Goal: Information Seeking & Learning: Learn about a topic

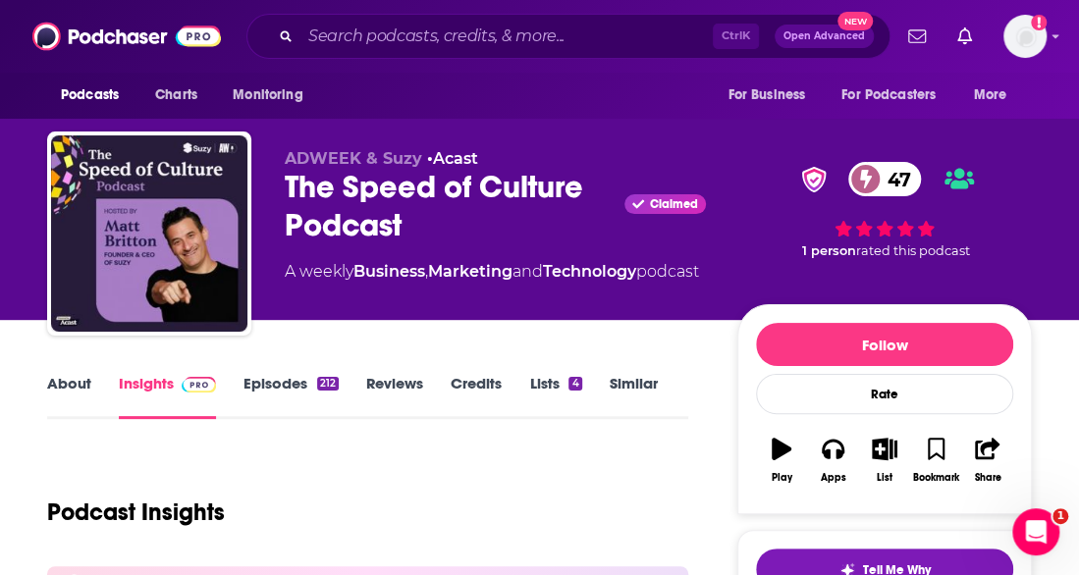
click at [489, 36] on input "Search podcasts, credits, & more..." at bounding box center [506, 36] width 412 height 31
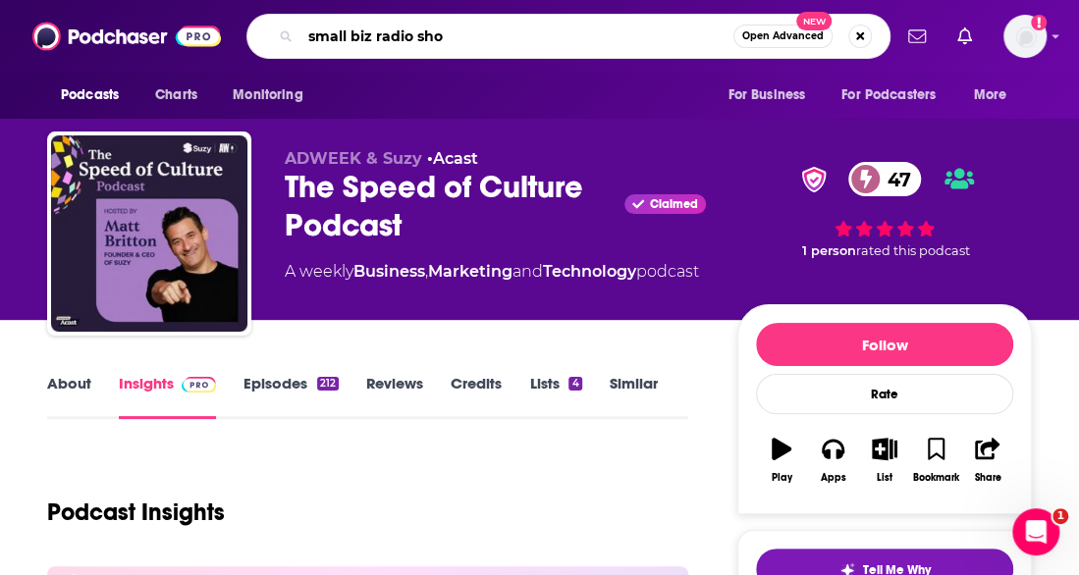
type input "small biz radio show"
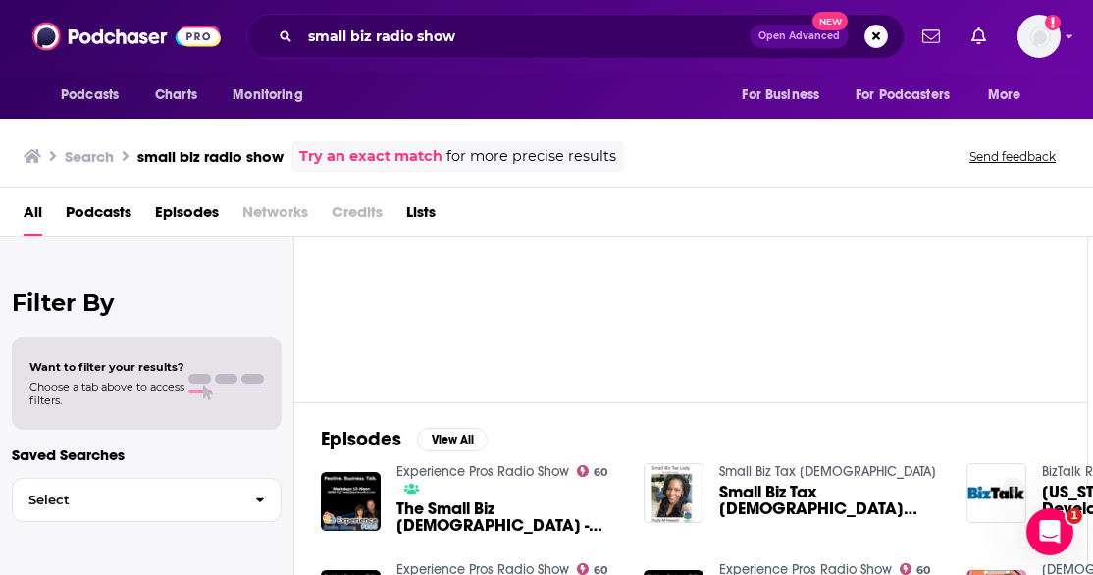
scroll to position [0, 5]
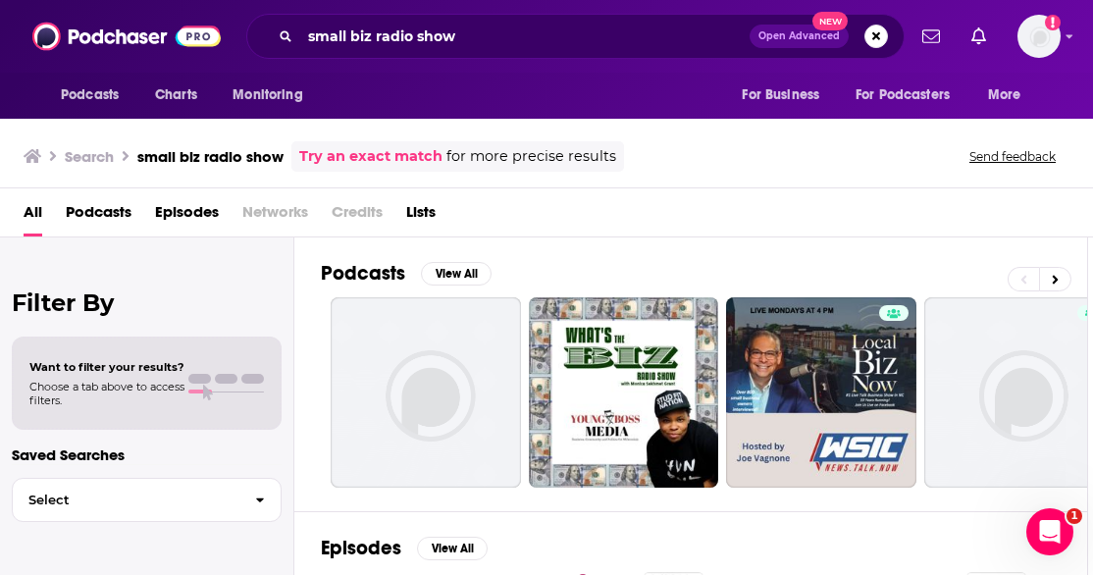
click at [76, 262] on div "Filter By Want to filter your results? Choose a tab above to access filters. Sa…" at bounding box center [147, 524] width 294 height 575
click at [759, 251] on div "Podcasts View All 0 35 6 + 10" at bounding box center [704, 374] width 767 height 274
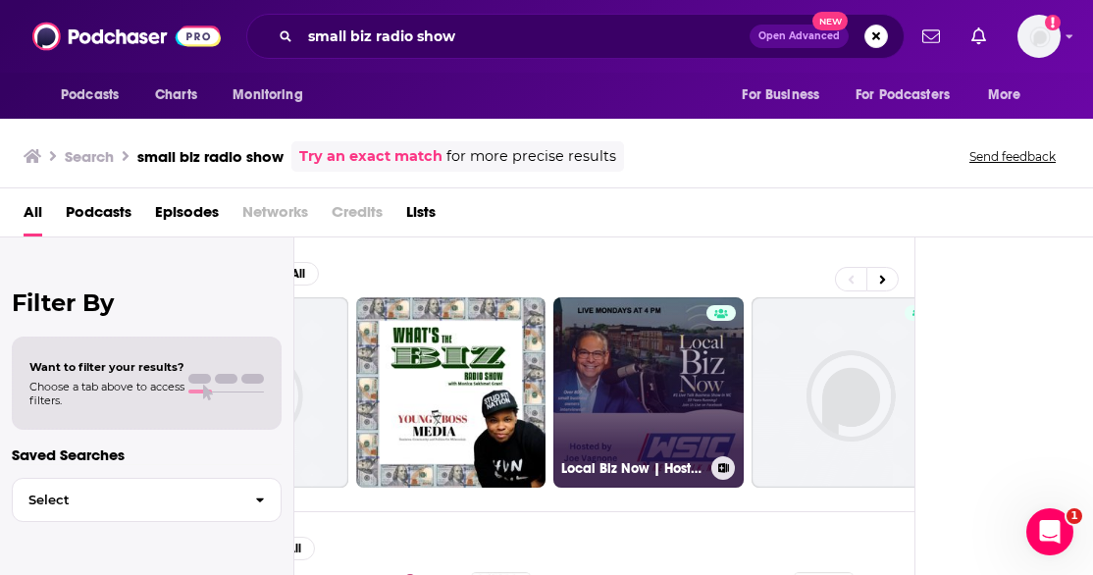
scroll to position [0, 0]
